Goal: Transaction & Acquisition: Purchase product/service

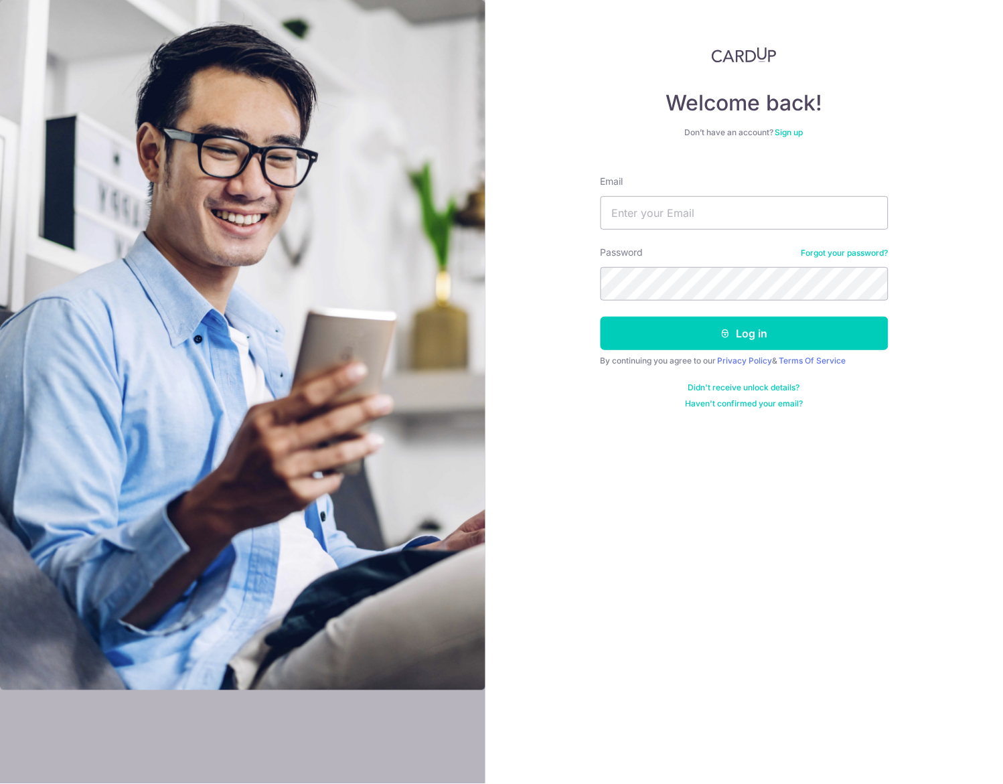
type input "munloongho@aol.com"
click at [866, 418] on div "Welcome back! Don’t have an account? Sign up Email munloongho@aol.com Password …" at bounding box center [743, 392] width 517 height 784
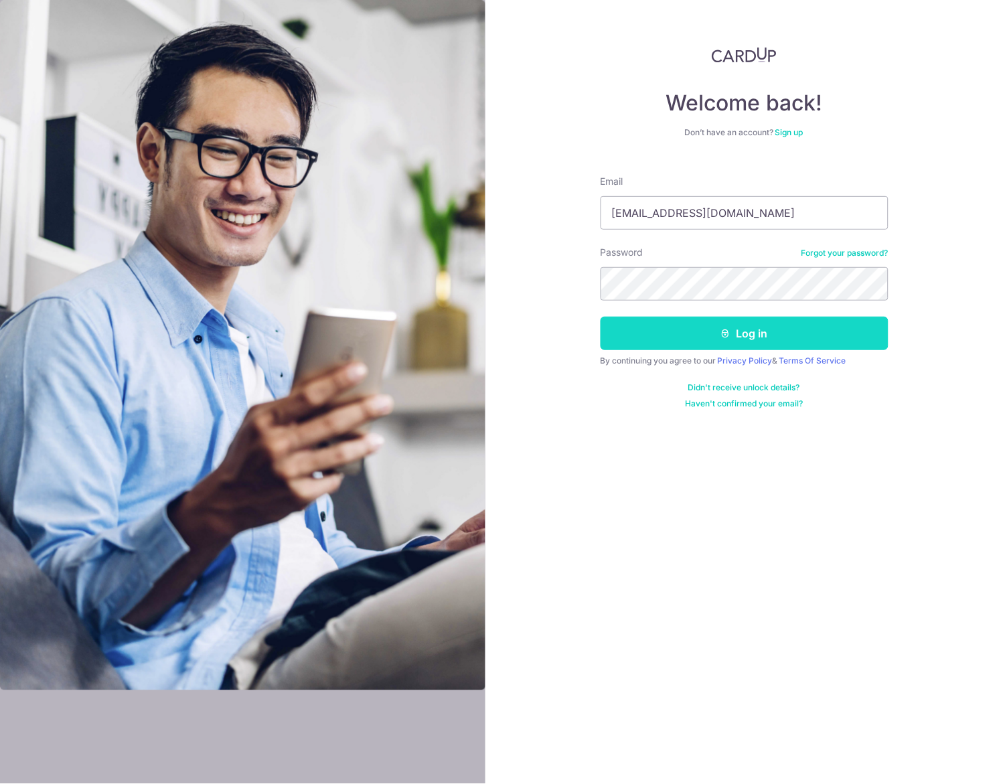
click at [770, 337] on button "Log in" at bounding box center [744, 333] width 288 height 33
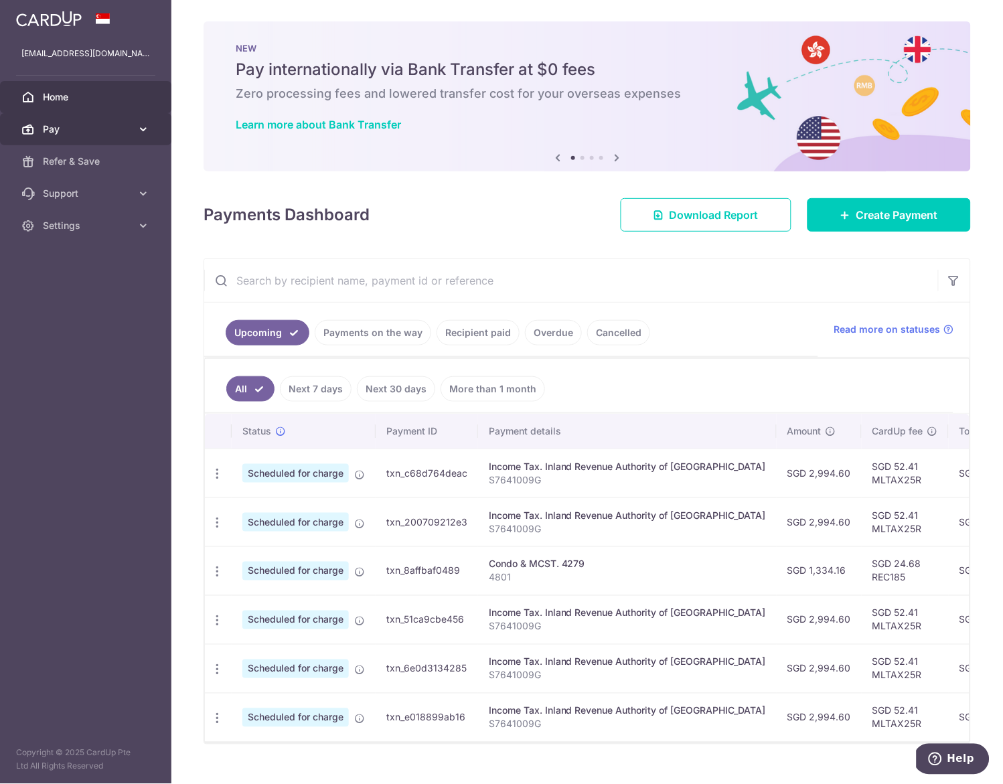
click at [116, 133] on span "Pay" at bounding box center [87, 128] width 88 height 13
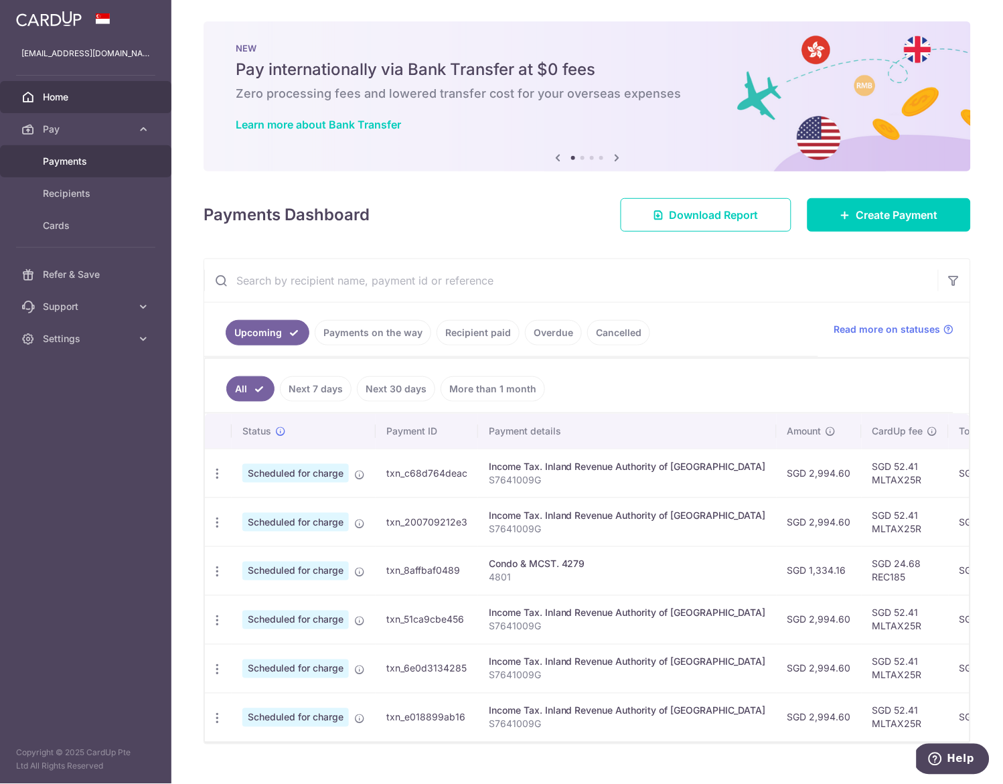
click at [102, 158] on span "Payments" at bounding box center [87, 161] width 88 height 13
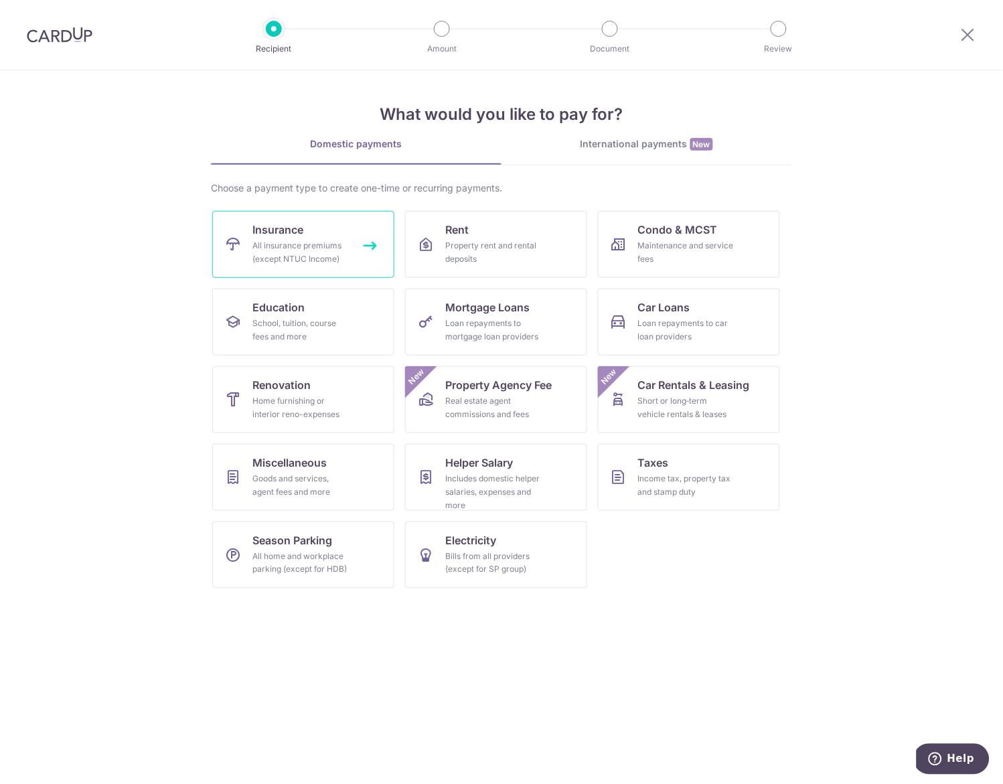
click at [329, 250] on div "All insurance premiums (except NTUC Income)" at bounding box center [300, 252] width 96 height 27
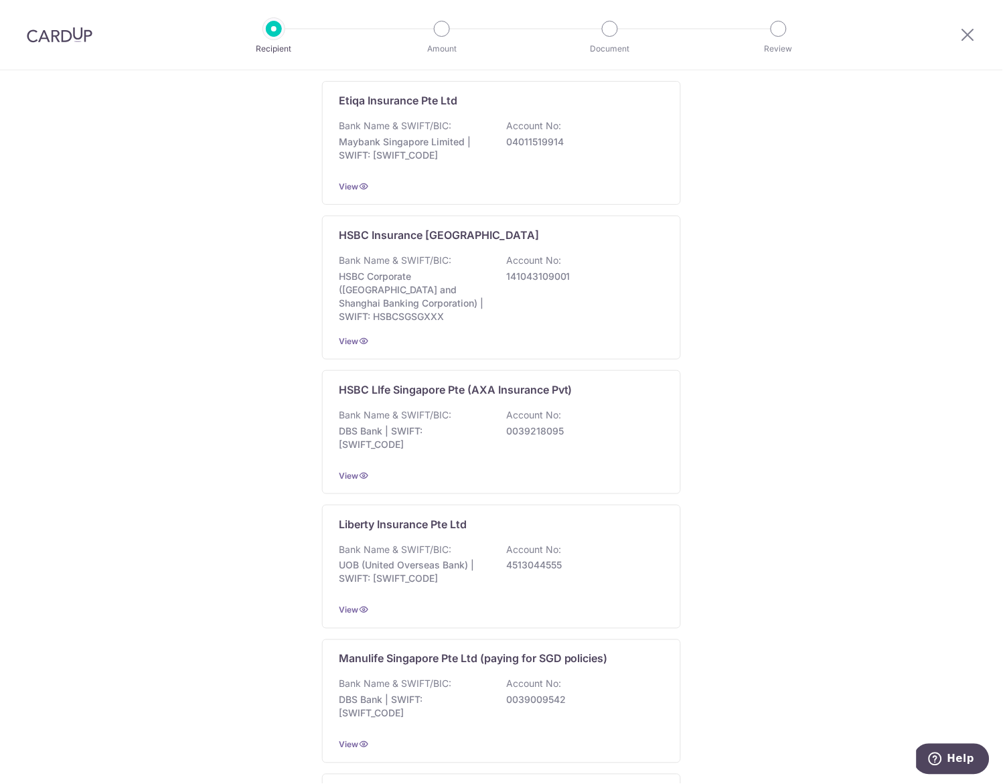
scroll to position [1081, 0]
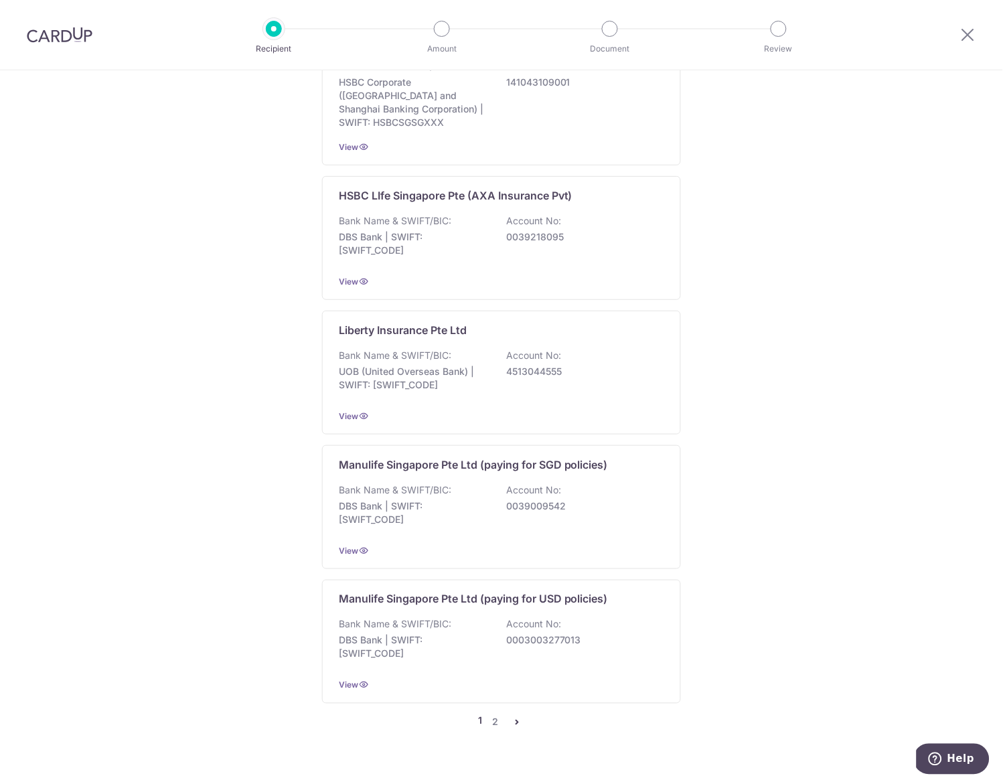
click at [512, 717] on icon "pager" at bounding box center [516, 722] width 11 height 11
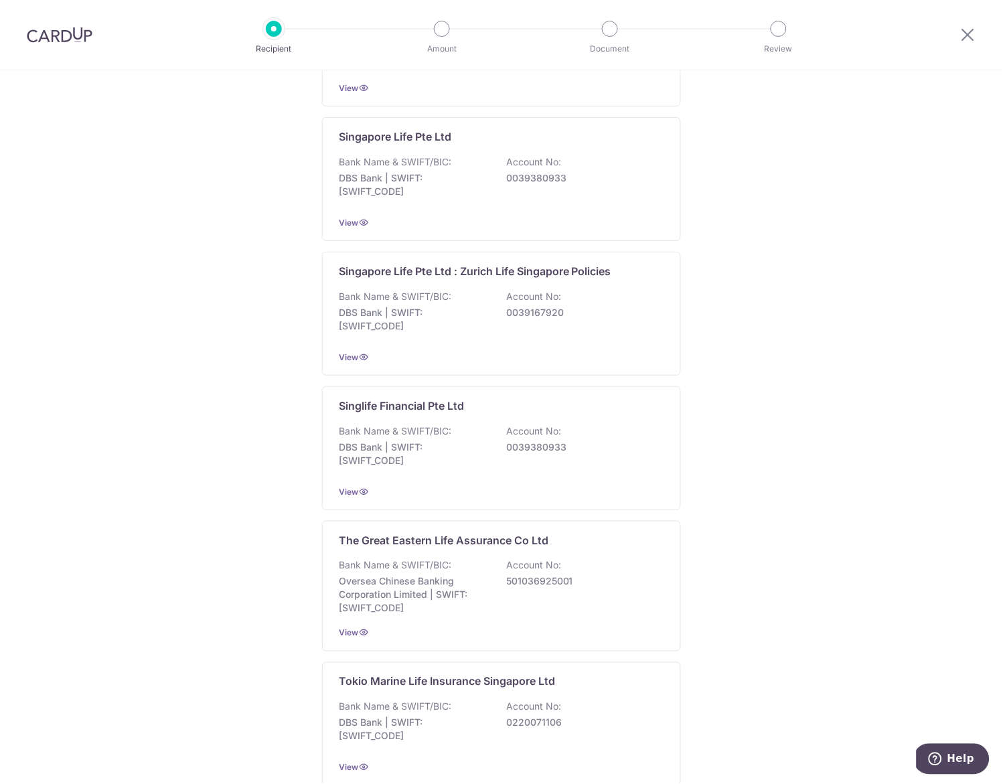
scroll to position [1088, 0]
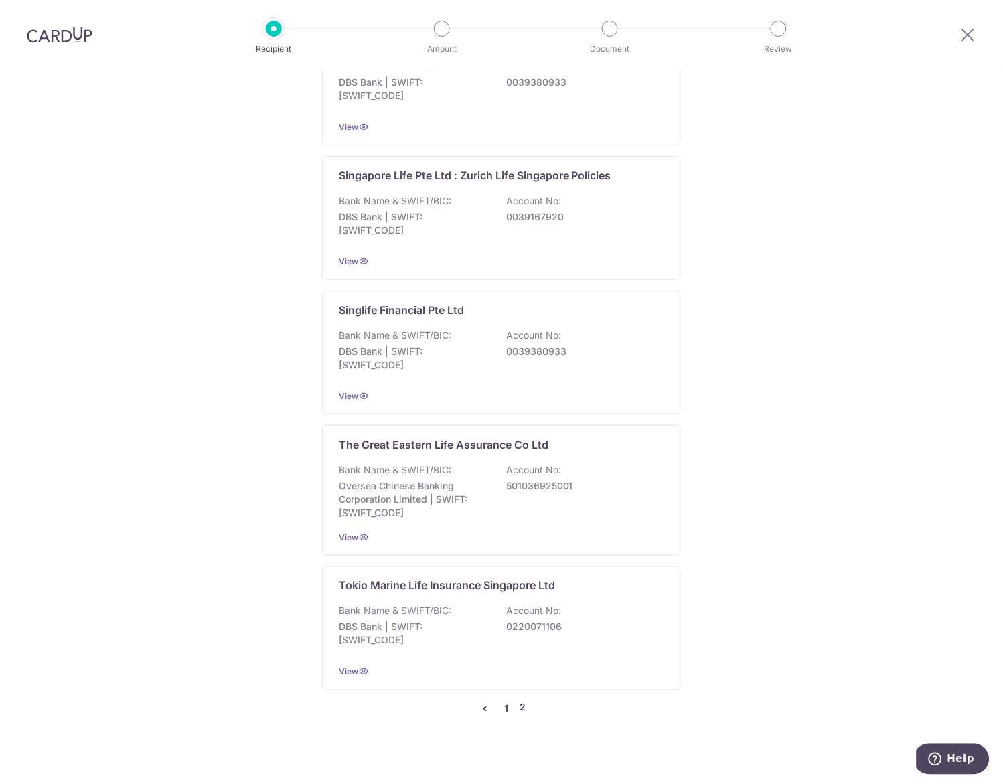
click at [503, 701] on link "1" at bounding box center [507, 709] width 16 height 16
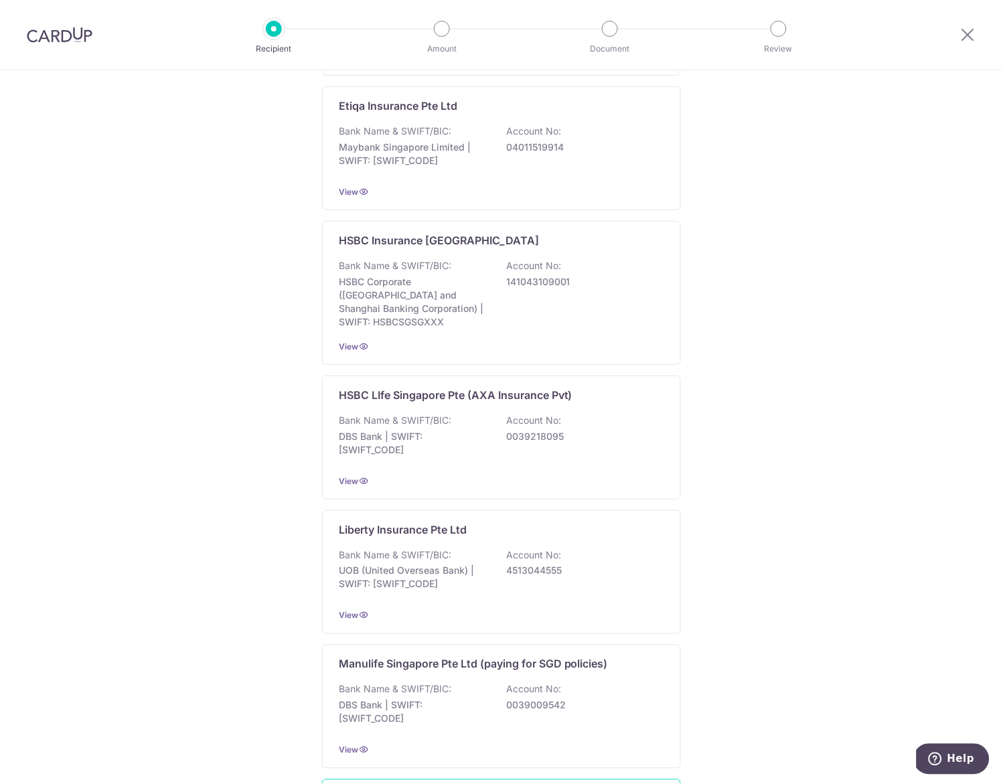
scroll to position [1081, 0]
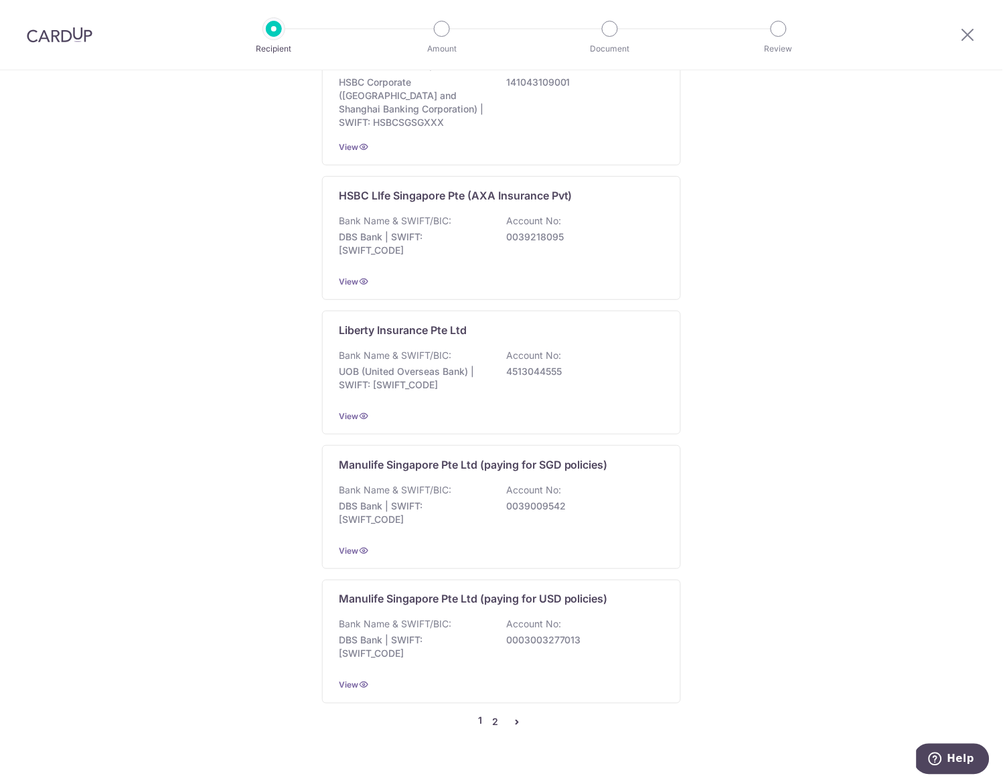
click at [491, 714] on link "2" at bounding box center [495, 722] width 16 height 16
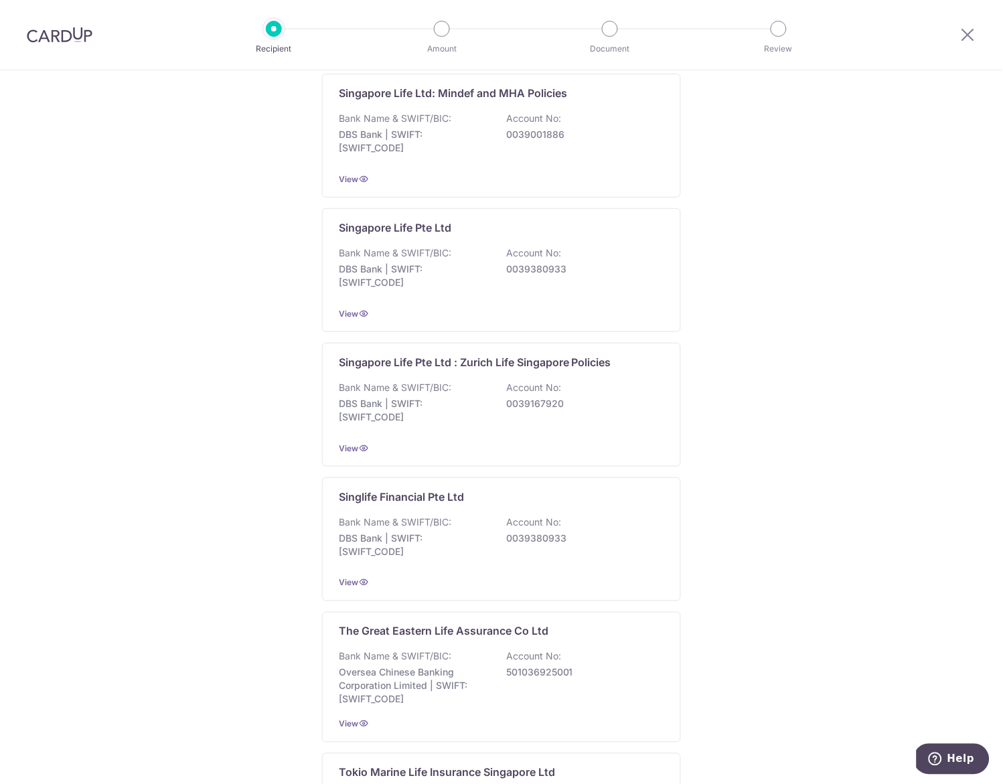
scroll to position [1088, 0]
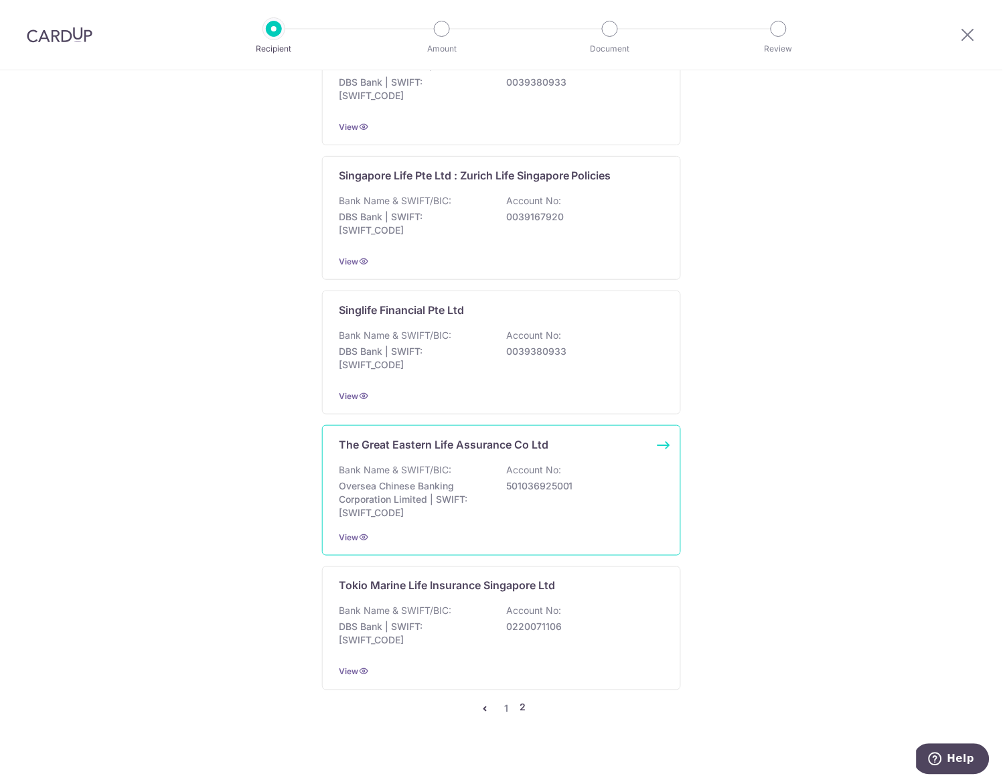
click at [498, 484] on div "Bank Name & SWIFT/BIC: Oversea Chinese Banking Corporation Limited | SWIFT: OCB…" at bounding box center [501, 491] width 325 height 56
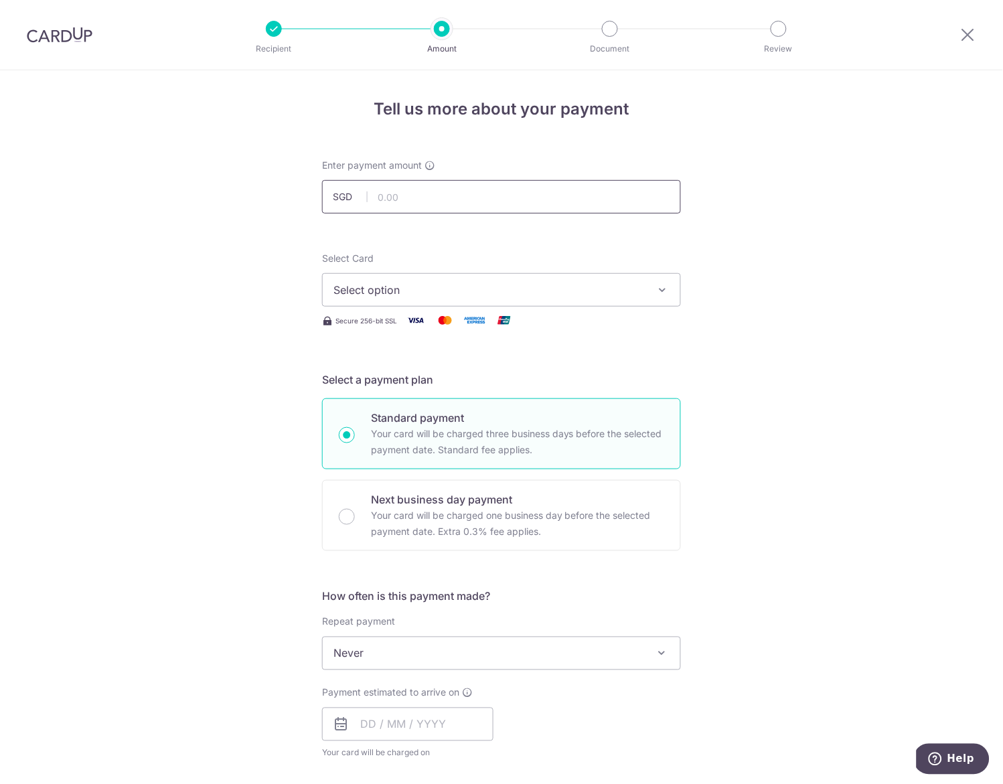
click at [421, 206] on input "text" at bounding box center [501, 196] width 359 height 33
type input "644.83"
click at [481, 298] on button "Select option" at bounding box center [501, 289] width 359 height 33
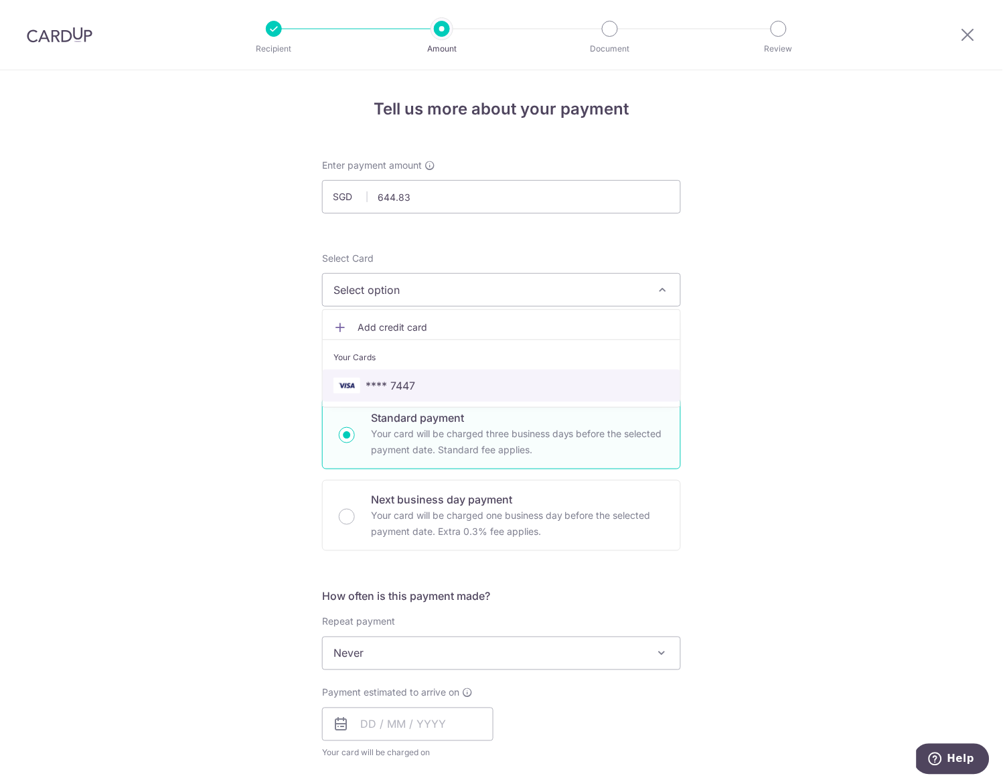
click at [445, 394] on link "**** 7447" at bounding box center [501, 385] width 357 height 32
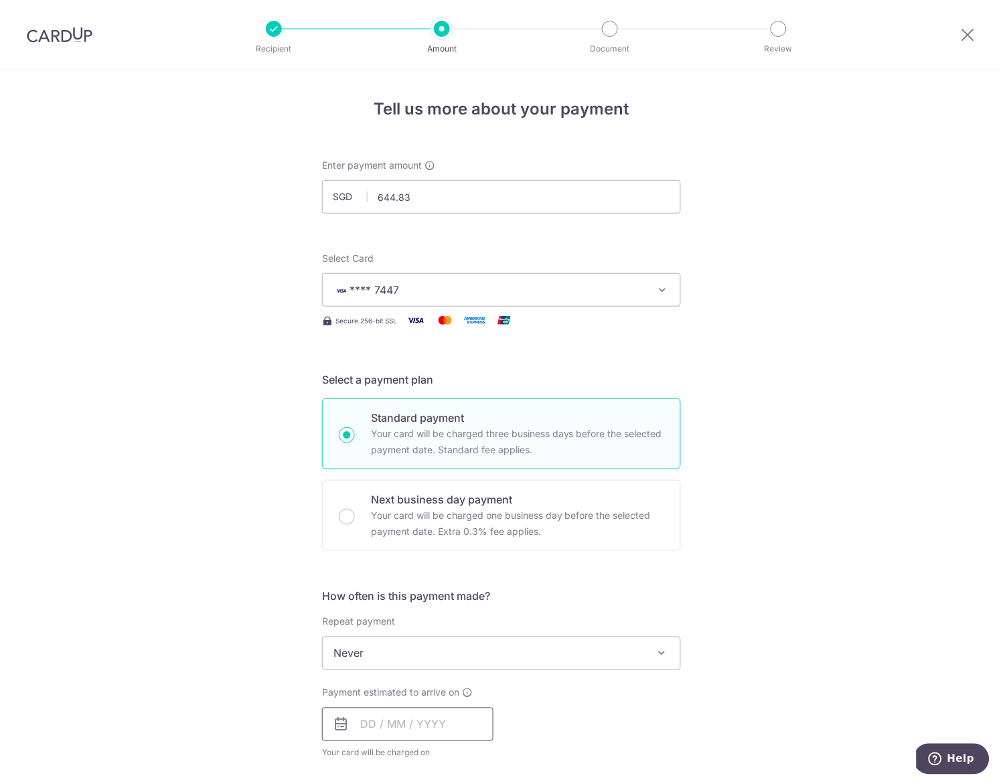
click at [404, 734] on input "text" at bounding box center [407, 724] width 171 height 33
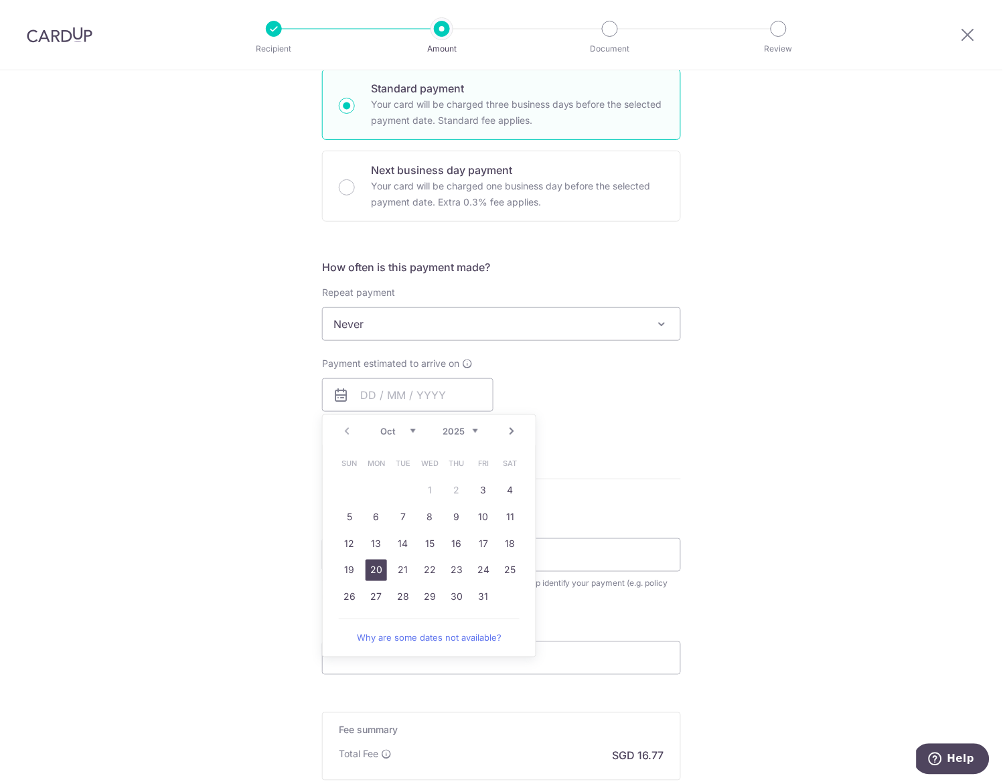
click at [368, 572] on link "20" at bounding box center [375, 570] width 21 height 21
type input "20/10/2025"
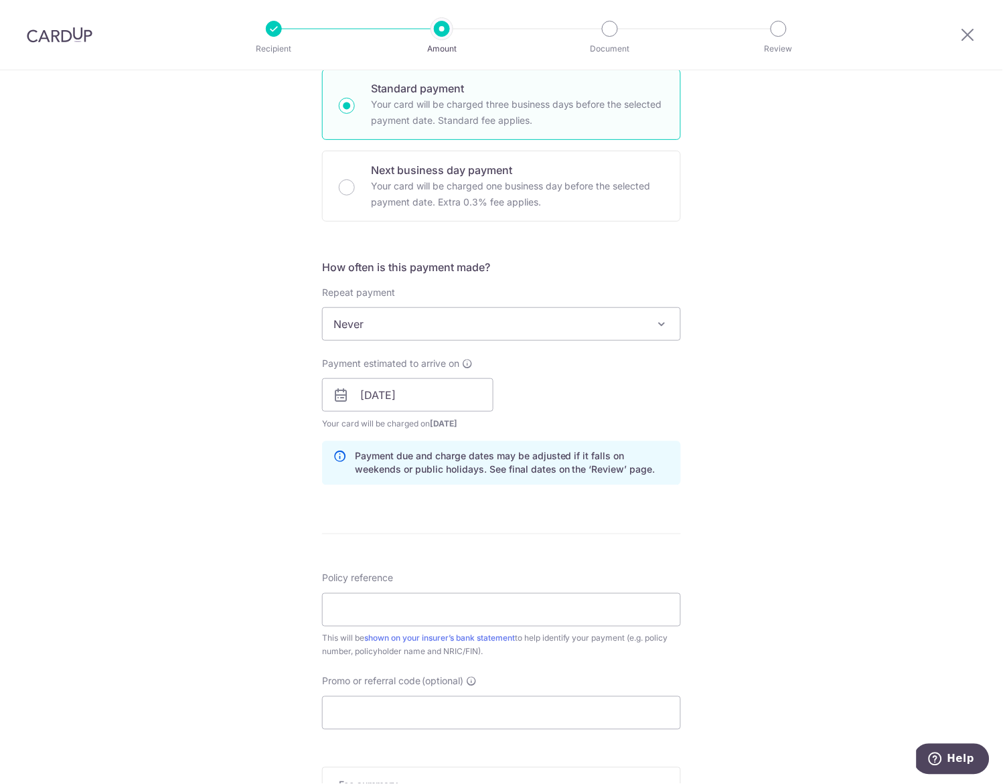
click at [782, 524] on div "Tell us more about your payment Enter payment amount SGD 644.83 644.83 Select C…" at bounding box center [501, 374] width 1003 height 1266
click at [374, 613] on input "Policy reference" at bounding box center [501, 609] width 359 height 33
paste input "0204722717"
type input "0204722717"
click at [426, 707] on input "Promo or referral code (optional)" at bounding box center [501, 712] width 359 height 33
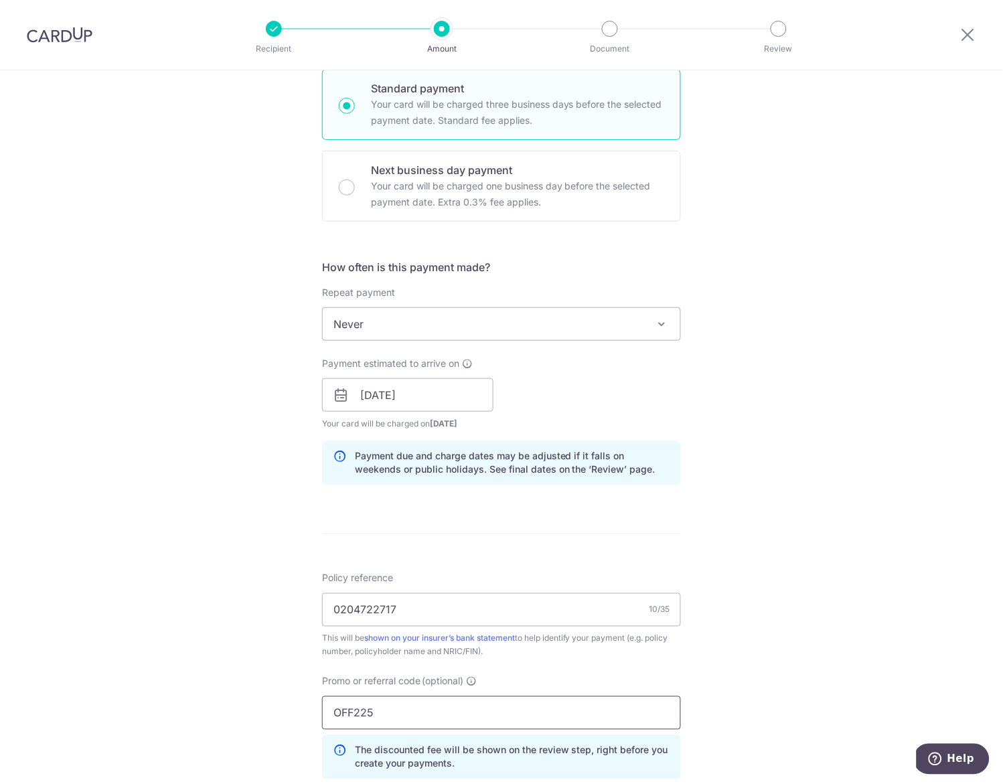
scroll to position [580, 0]
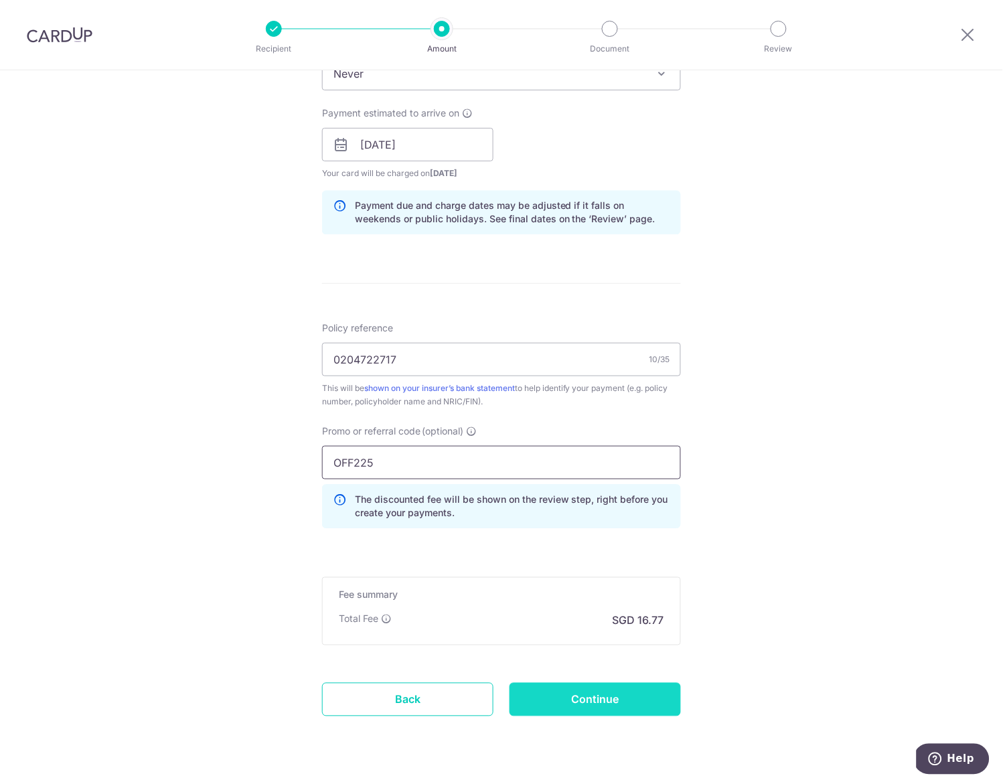
type input "OFF225"
click at [608, 697] on input "Continue" at bounding box center [594, 699] width 171 height 33
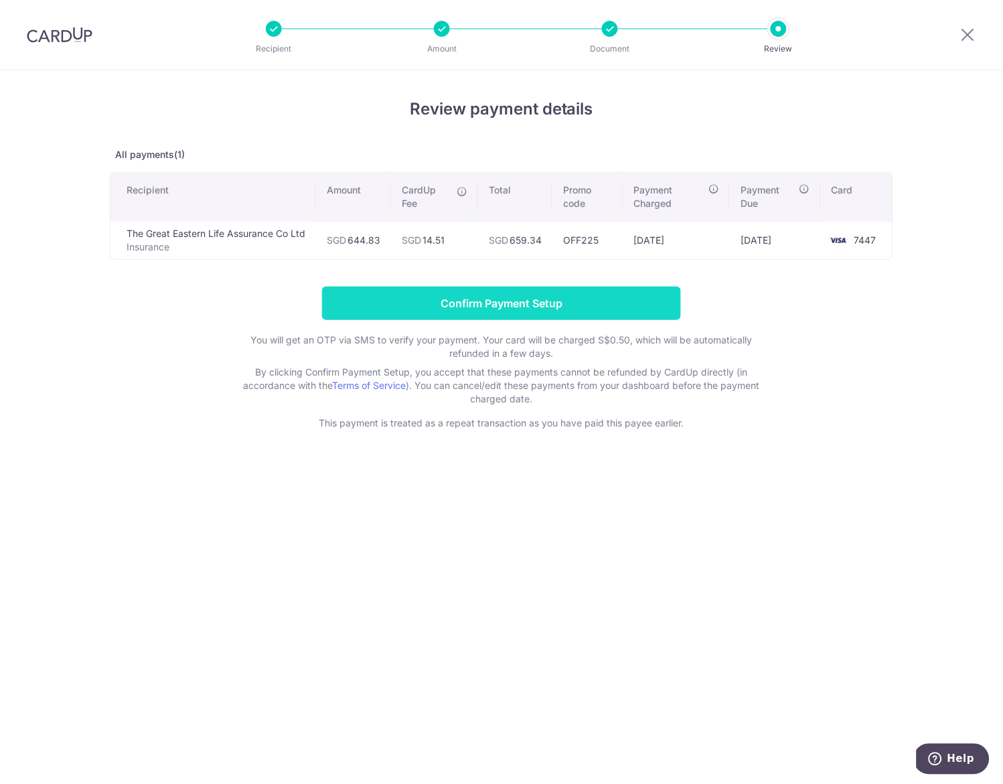
click at [635, 313] on input "Confirm Payment Setup" at bounding box center [501, 302] width 359 height 33
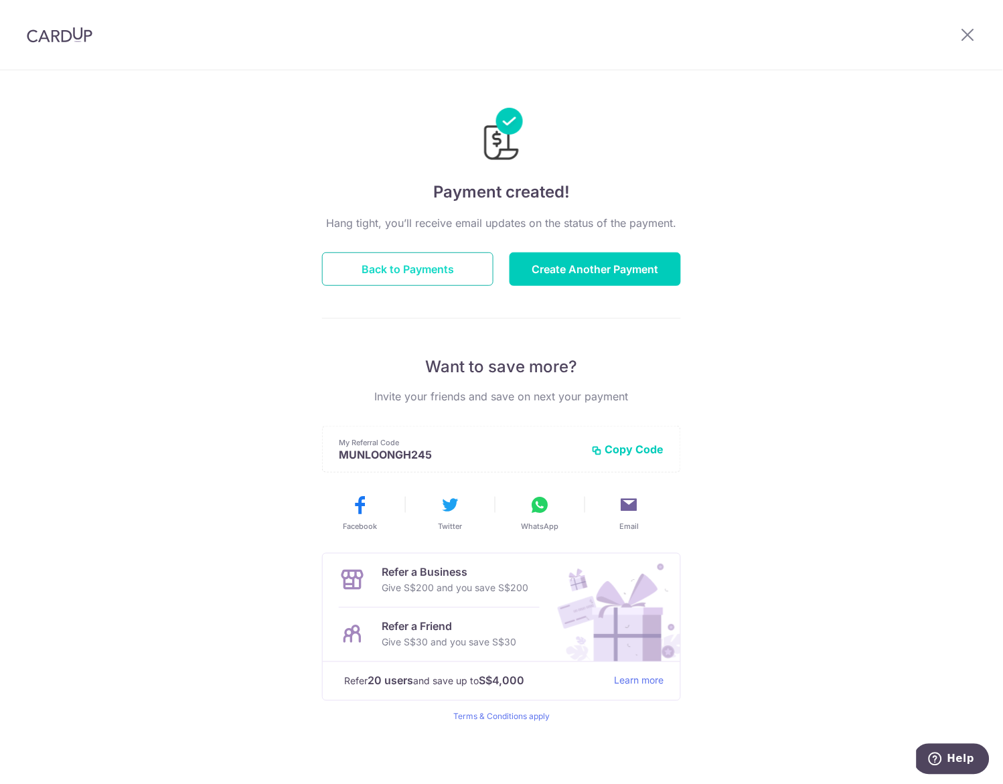
click at [432, 280] on button "Back to Payments" at bounding box center [407, 268] width 171 height 33
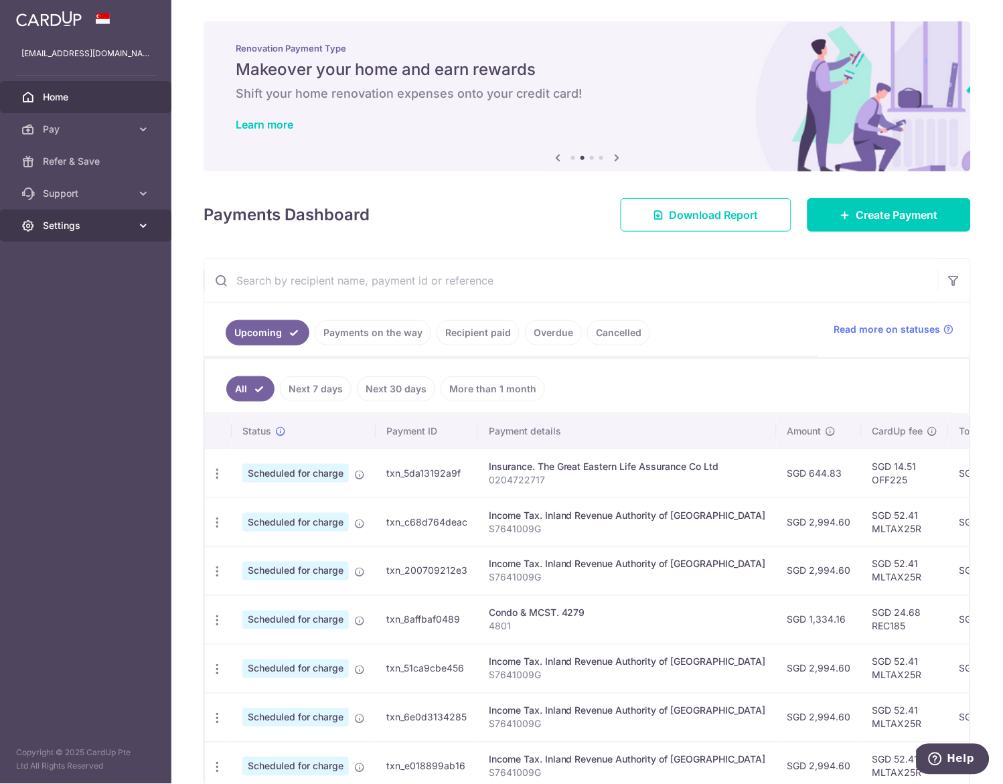
click at [154, 228] on link "Settings" at bounding box center [85, 226] width 171 height 32
click at [70, 294] on span "Logout" at bounding box center [87, 289] width 88 height 13
